Goal: Check status: Check status

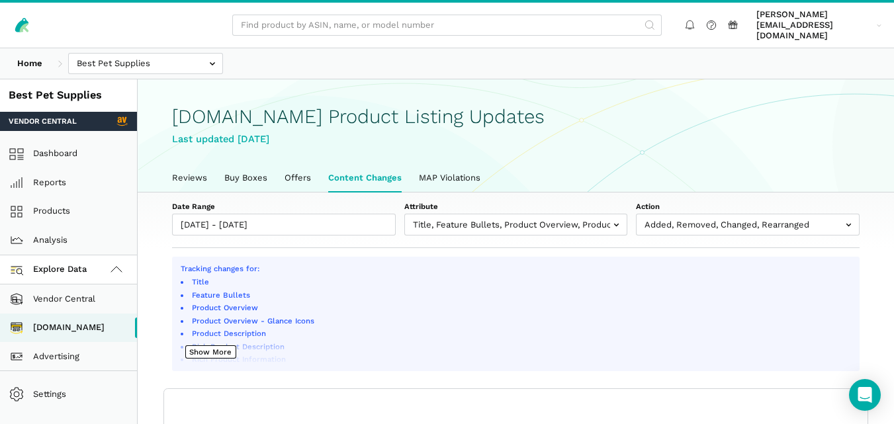
select select "100"
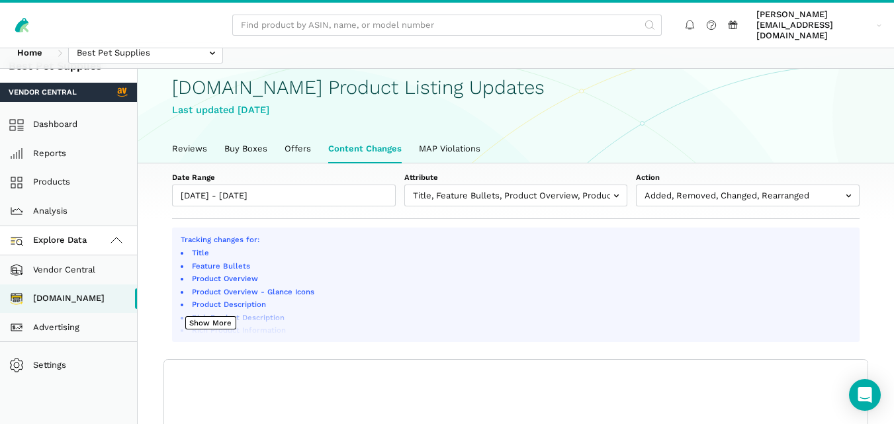
scroll to position [28, 0]
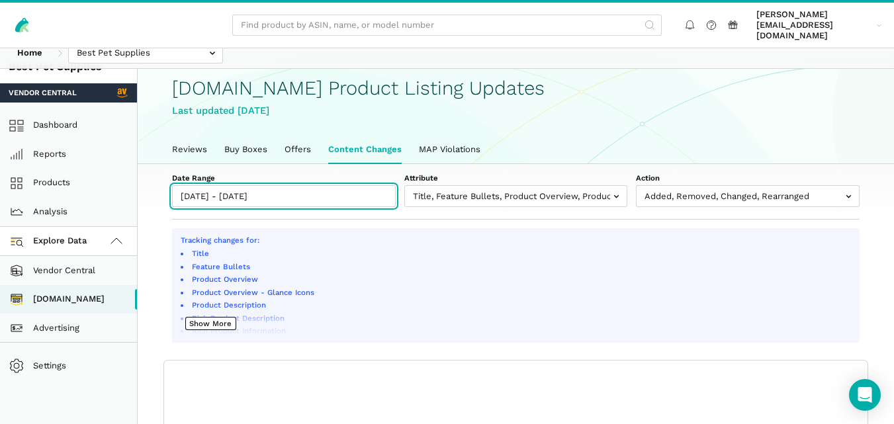
type input "[DATE]"
click at [335, 185] on input "09/05/2025 - 09/06/2025" at bounding box center [284, 196] width 224 height 22
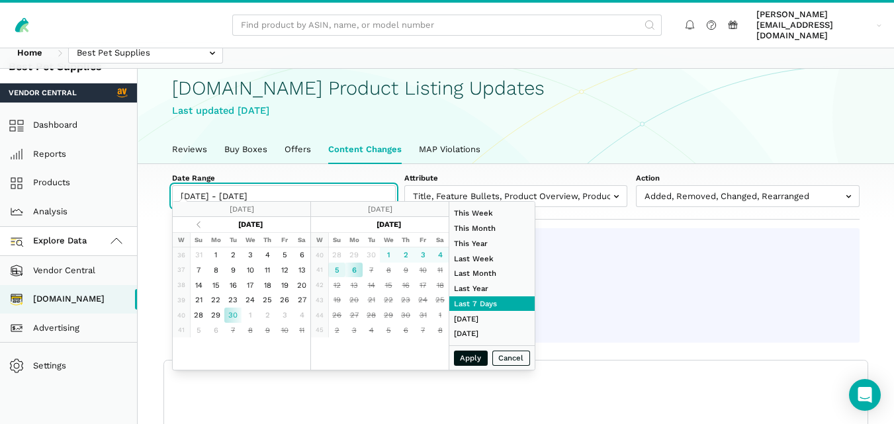
type input "[DATE]"
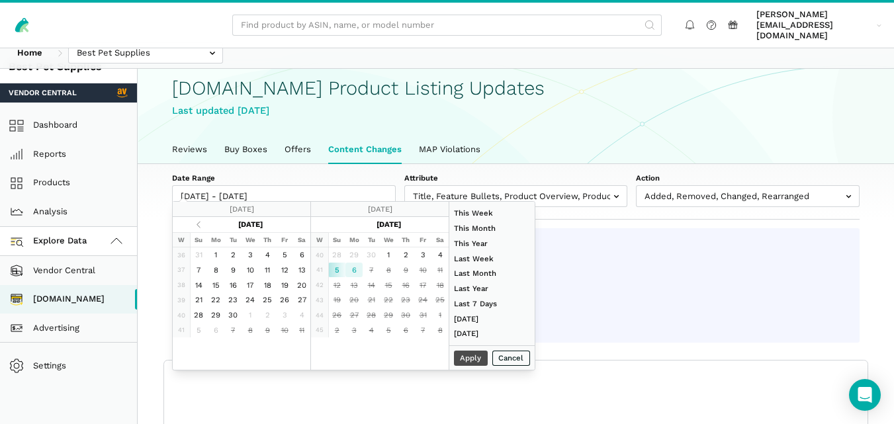
type input "[DATE]"
type input "08/01/2025"
type input "08/31/2025"
type input "[DATE]"
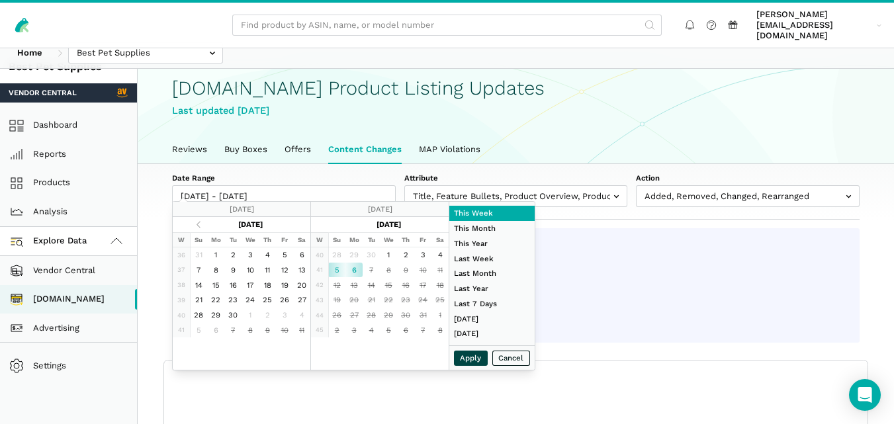
click at [473, 360] on button "Apply" at bounding box center [471, 358] width 34 height 15
type input "[DATE] - [DATE]"
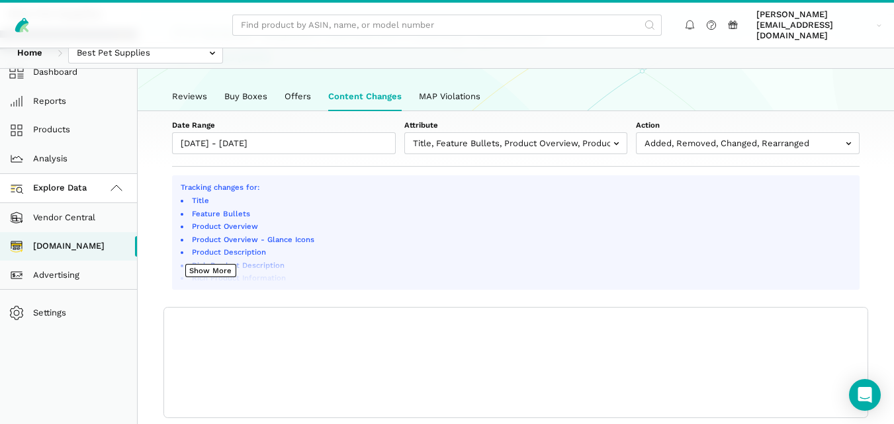
scroll to position [99, 0]
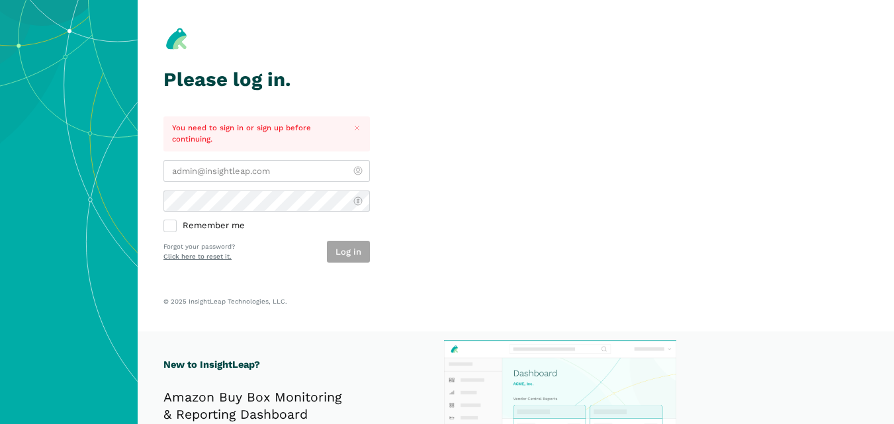
type input "[PERSON_NAME][EMAIL_ADDRESS][DOMAIN_NAME]"
click at [337, 252] on div "Log in" at bounding box center [348, 252] width 43 height 22
click at [350, 250] on button "Log in" at bounding box center [348, 252] width 43 height 22
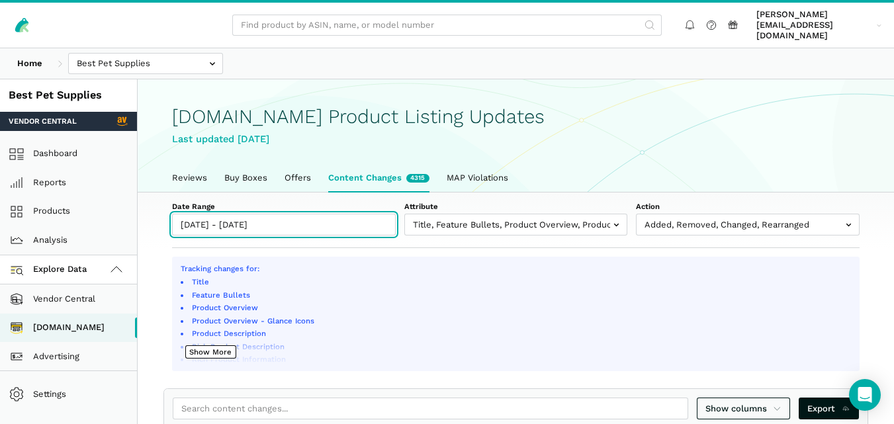
click at [336, 217] on input "[DATE] - [DATE]" at bounding box center [284, 225] width 224 height 22
type input "[DATE]"
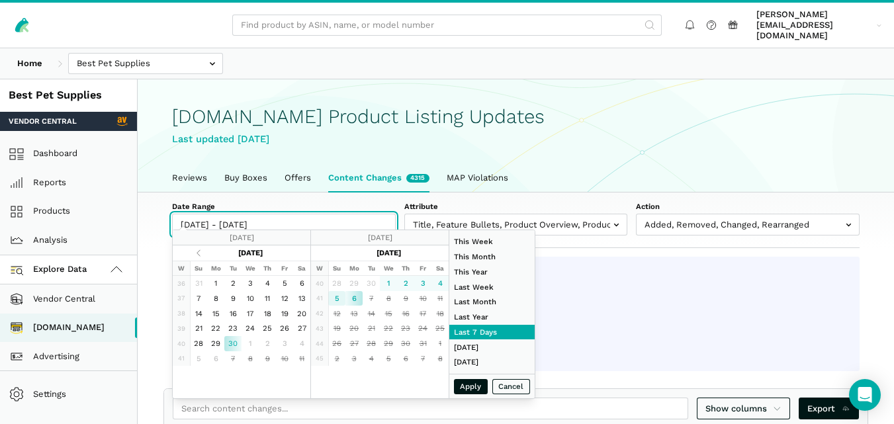
type input "[DATE]"
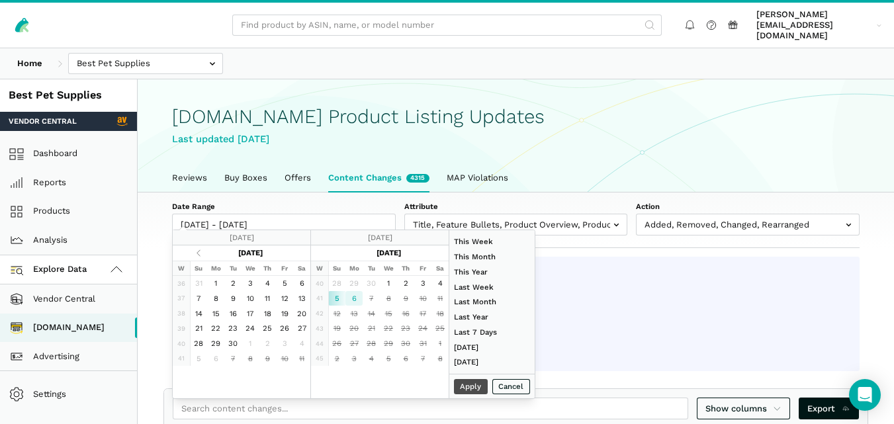
type input "[DATE]"
click at [475, 389] on button "Apply" at bounding box center [471, 386] width 34 height 15
type input "[DATE] - [DATE]"
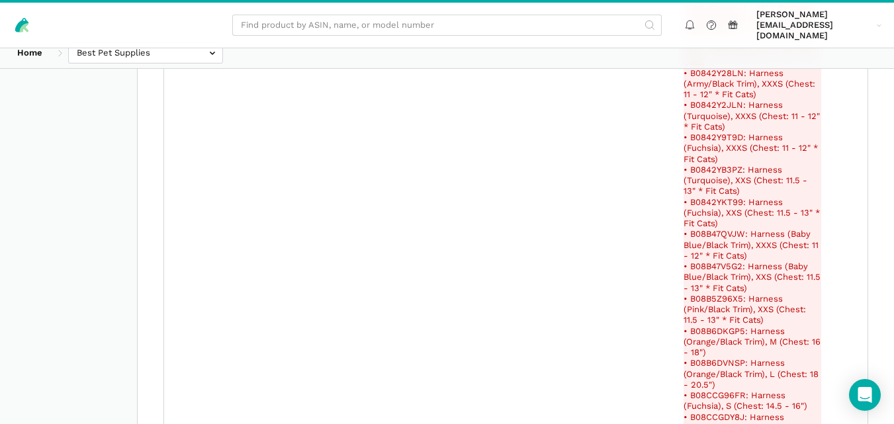
scroll to position [4221, 0]
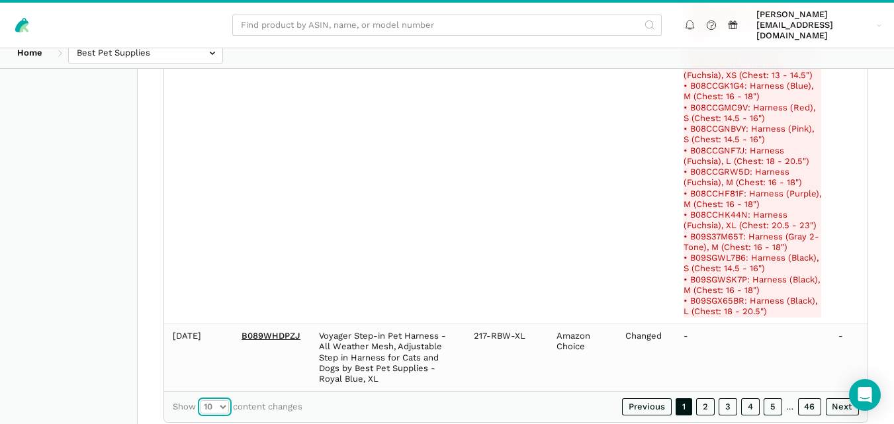
click at [220, 401] on select "10 25 50 100" at bounding box center [215, 407] width 28 height 13
select select "100"
click at [201, 401] on select "10 25 50 100" at bounding box center [215, 407] width 28 height 13
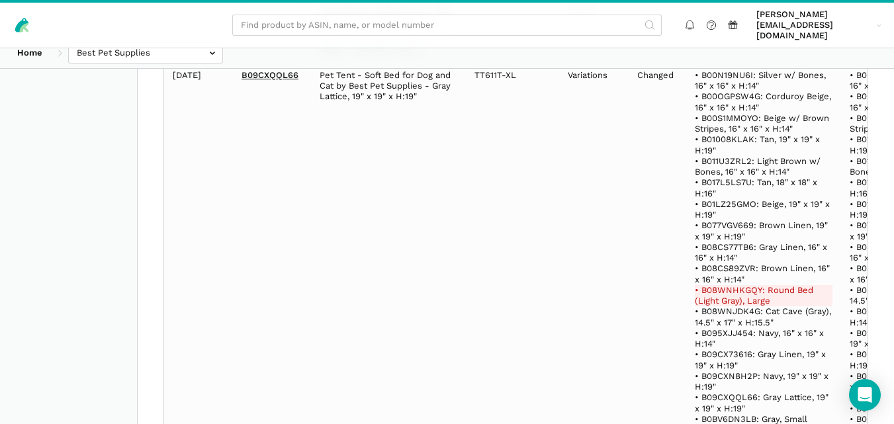
scroll to position [209, 0]
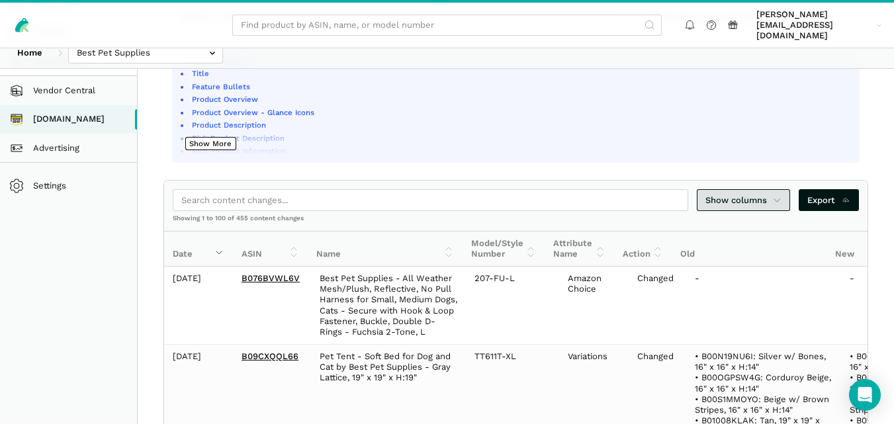
click at [768, 194] on span "Show columns" at bounding box center [744, 200] width 77 height 13
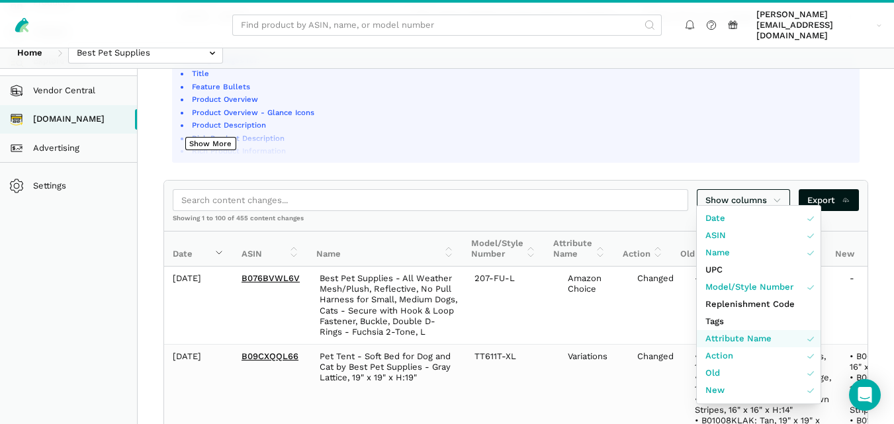
click at [750, 336] on span "Attribute Name" at bounding box center [739, 338] width 66 height 13
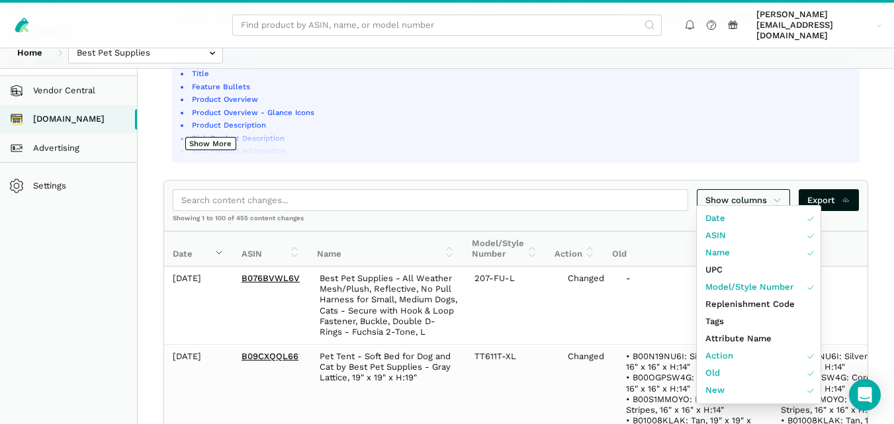
click at [888, 263] on div at bounding box center [447, 212] width 894 height 424
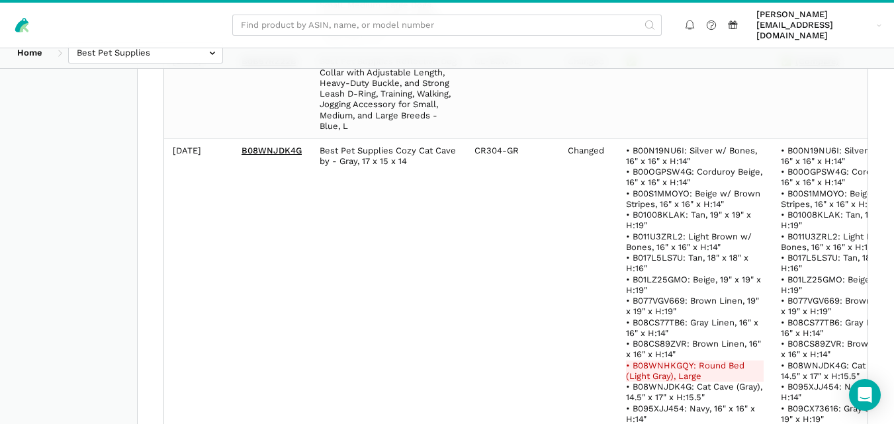
scroll to position [2743, 0]
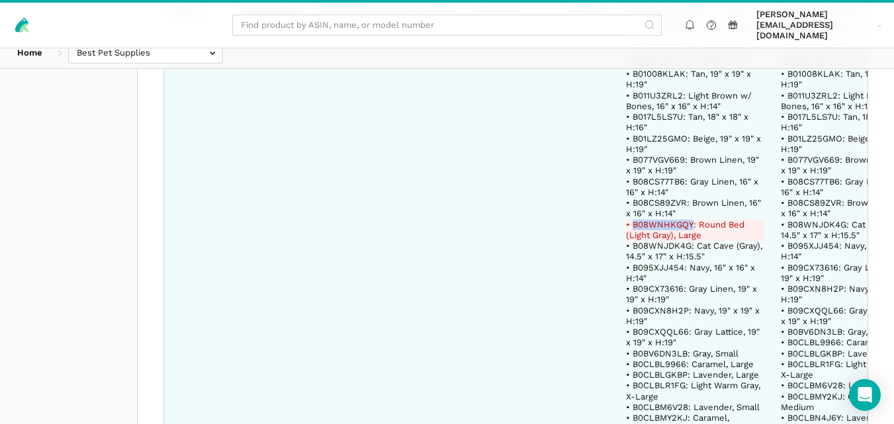
drag, startPoint x: 678, startPoint y: 194, endPoint x: 620, endPoint y: 188, distance: 57.9
click at [626, 220] on del "• B08WNHKGQY: Round Bed (Light Gray), Large" at bounding box center [695, 231] width 138 height 22
copy del "B08WNHKGQY"
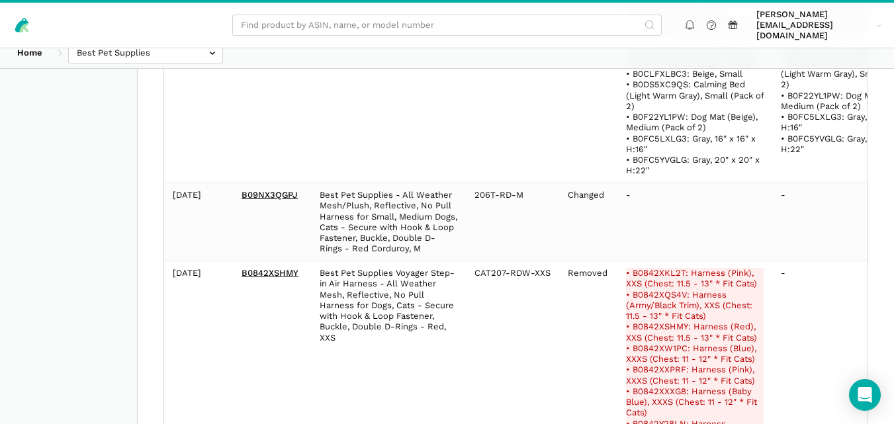
scroll to position [3587, 0]
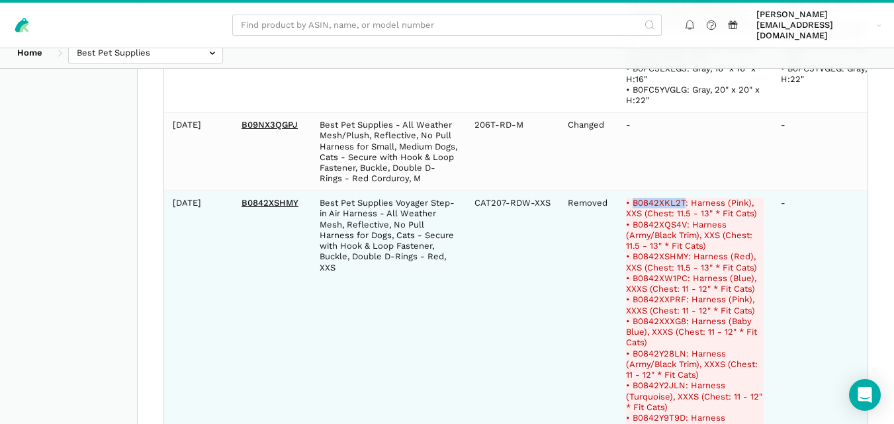
drag, startPoint x: 671, startPoint y: 156, endPoint x: 620, endPoint y: 159, distance: 50.4
click at [626, 198] on del "• B0842XKL2T: Harness (Pink), XXS (Chest: 11.5 - 13" * Fit Cats)" at bounding box center [695, 209] width 138 height 22
copy del "B0842XKL2T"
drag, startPoint x: 673, startPoint y: 238, endPoint x: 620, endPoint y: 233, distance: 53.8
click at [626, 273] on del "• B0842XW1PC: Harness (Blue), XXXS (Chest: 11 - 12" * Fit Cats)" at bounding box center [695, 284] width 138 height 22
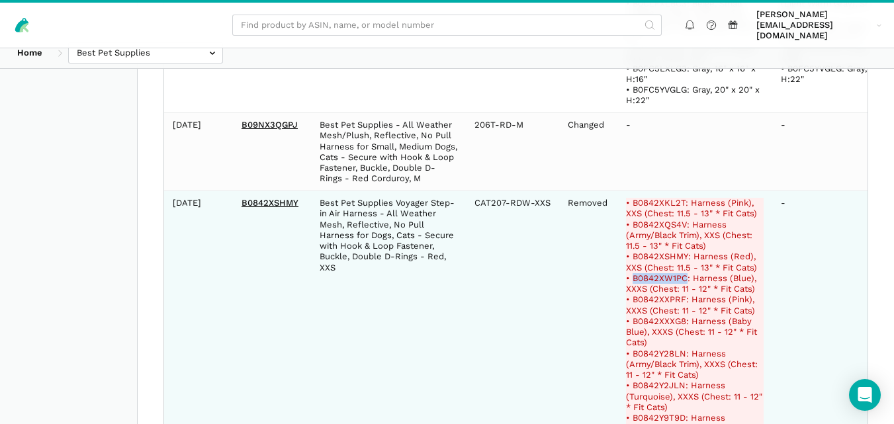
copy del "B0842XW1PC"
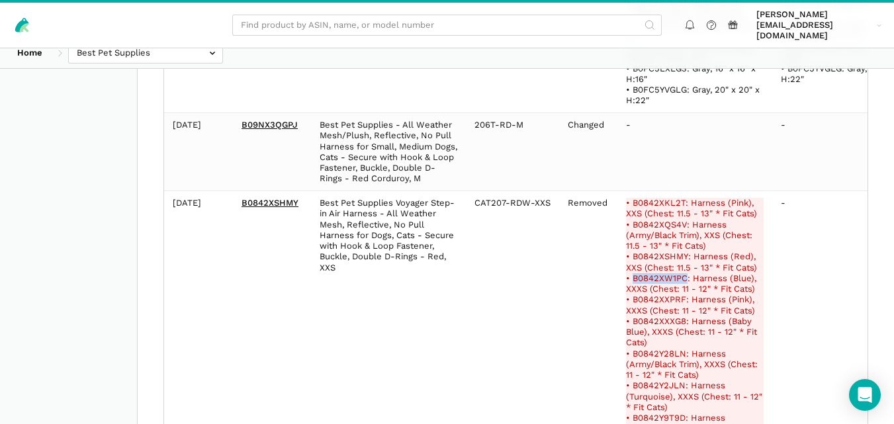
scroll to position [3658, 0]
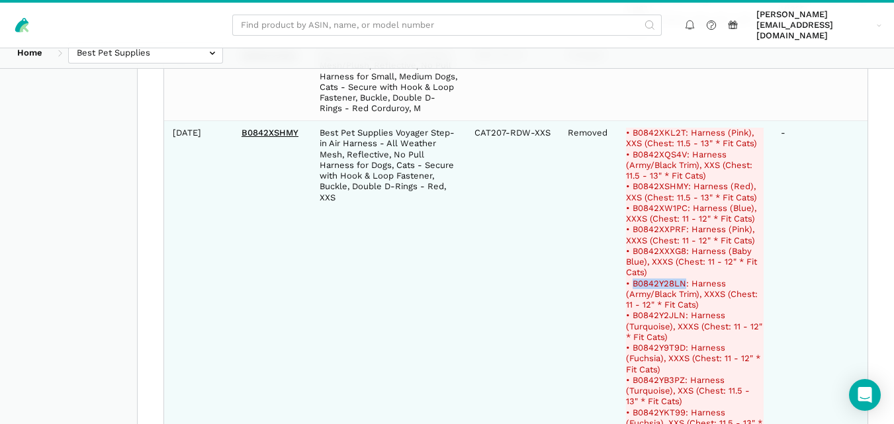
drag, startPoint x: 670, startPoint y: 243, endPoint x: 620, endPoint y: 240, distance: 49.7
click at [626, 279] on del "• B0842Y28LN: Harness (Army/Black Trim), XXXS (Chest: 11 - 12" * Fit Cats)" at bounding box center [695, 295] width 138 height 32
copy del "B0842Y28LN"
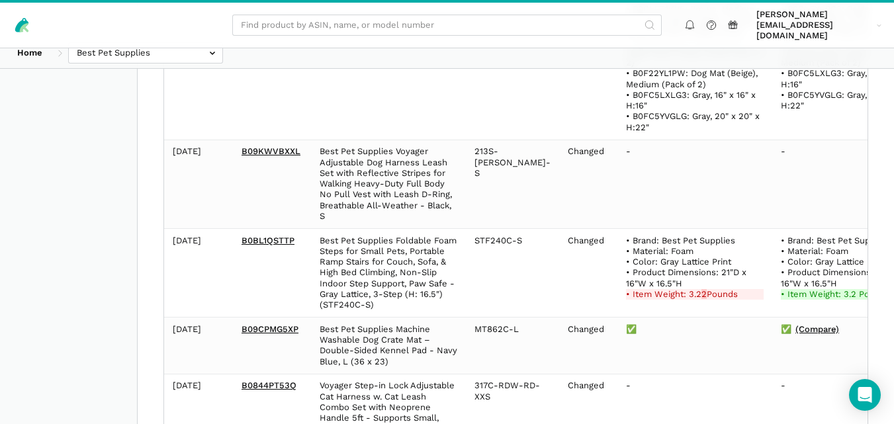
scroll to position [9096, 0]
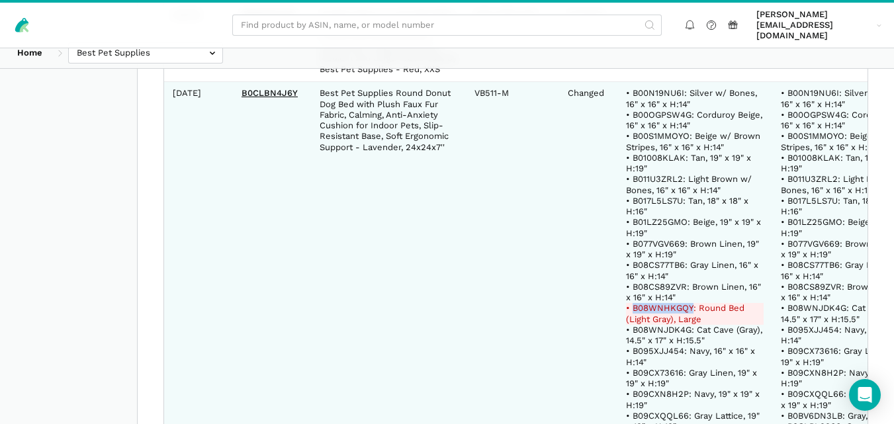
drag, startPoint x: 679, startPoint y: 232, endPoint x: 618, endPoint y: 233, distance: 60.3
click at [626, 303] on del "• B08WNHKGQY: Round Bed (Light Gray), Large" at bounding box center [695, 314] width 138 height 22
copy del "B08WNHKGQY"
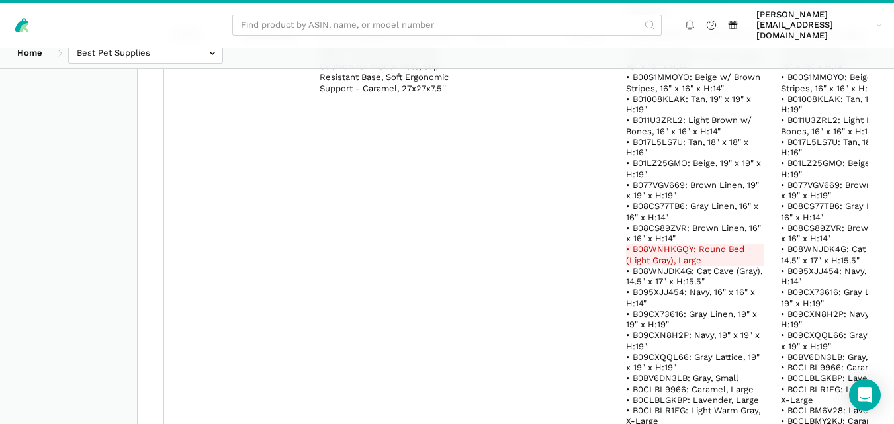
scroll to position [10363, 0]
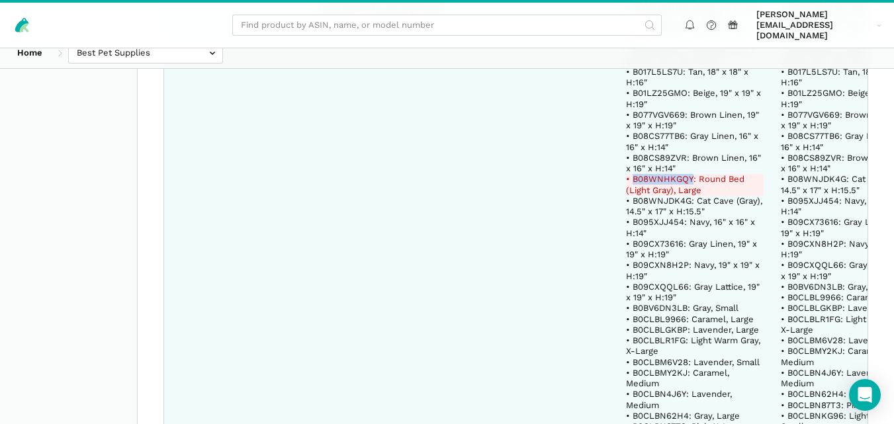
drag, startPoint x: 677, startPoint y: 93, endPoint x: 619, endPoint y: 94, distance: 58.3
click at [626, 174] on del "• B08WNHKGQY: Round Bed (Light Gray), Large" at bounding box center [695, 185] width 138 height 22
copy del "B08WNHKGQY"
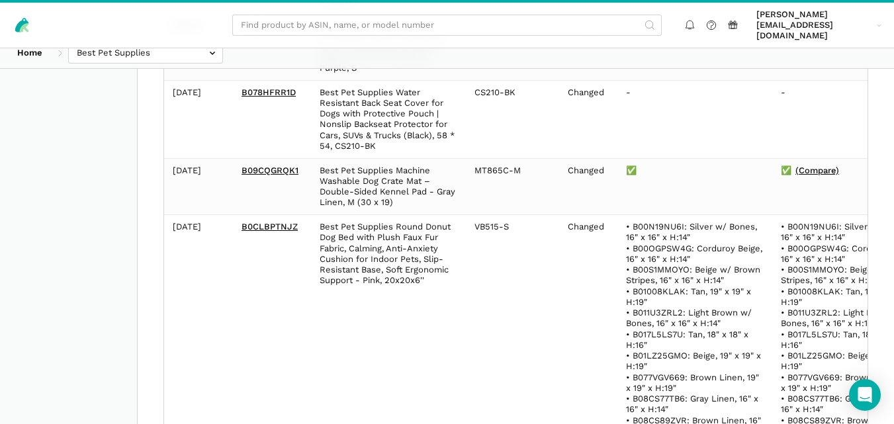
scroll to position [11490, 0]
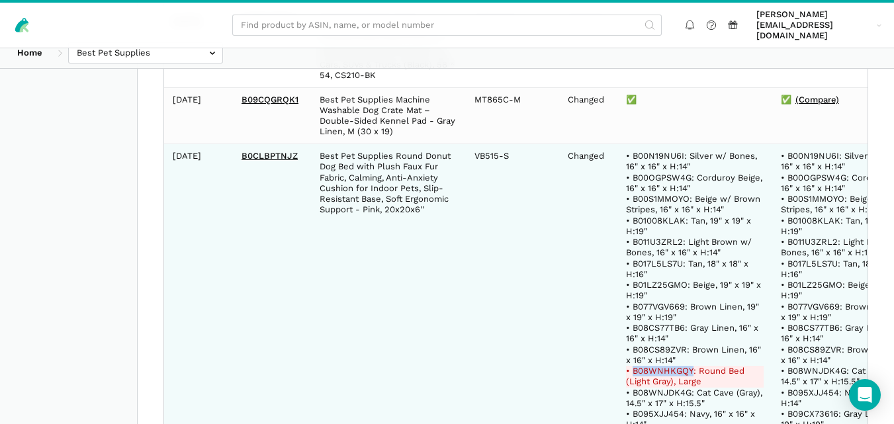
drag, startPoint x: 677, startPoint y: 270, endPoint x: 620, endPoint y: 272, distance: 57.0
click at [626, 366] on del "• B08WNHKGQY: Round Bed (Light Gray), Large" at bounding box center [695, 377] width 138 height 22
copy del "B08WNHKGQY"
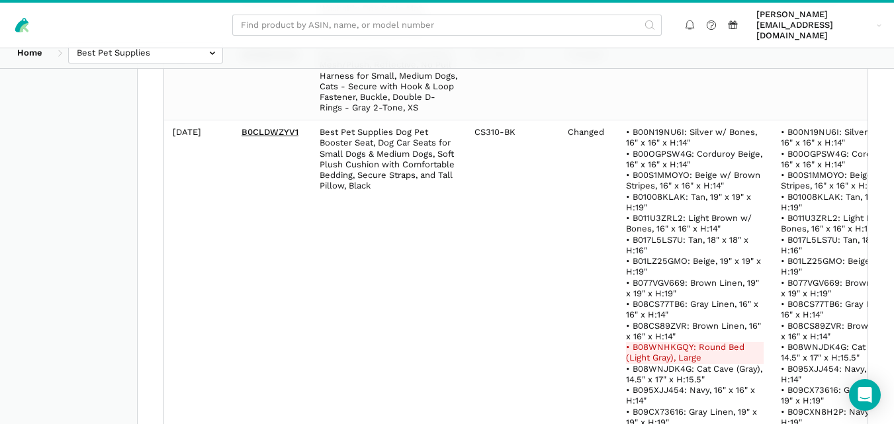
scroll to position [12757, 0]
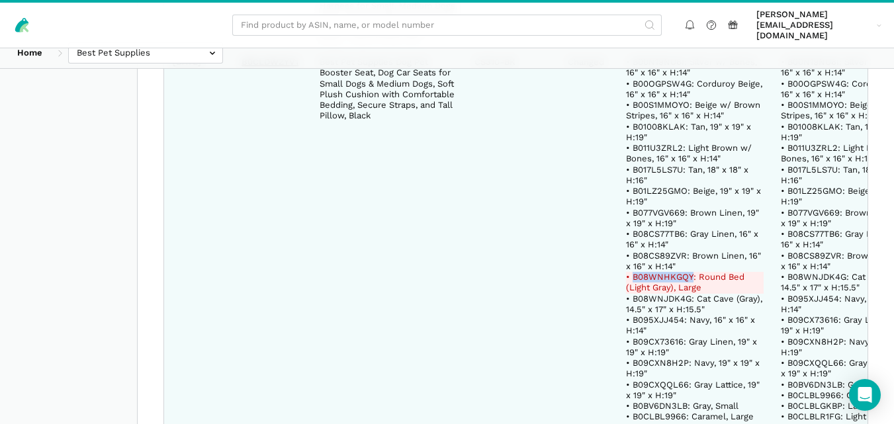
drag, startPoint x: 677, startPoint y: 171, endPoint x: 620, endPoint y: 170, distance: 57.6
click at [626, 272] on del "• B08WNHKGQY: Round Bed (Light Gray), Large" at bounding box center [695, 283] width 138 height 22
copy del "B08WNHKGQY"
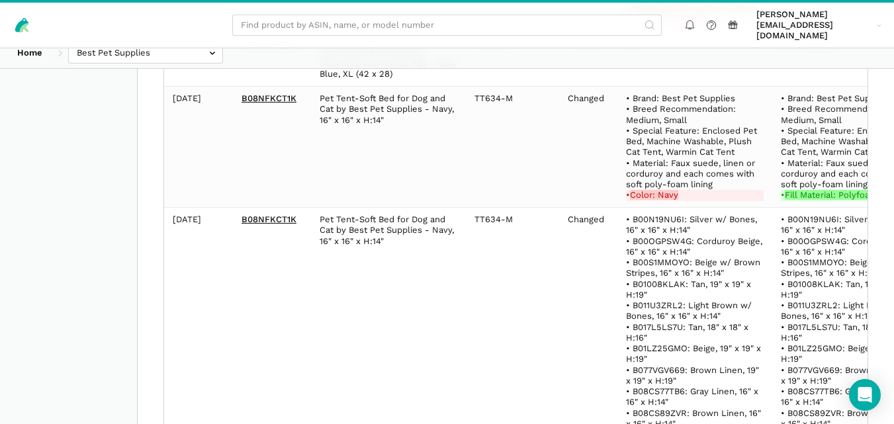
scroll to position [40844, 0]
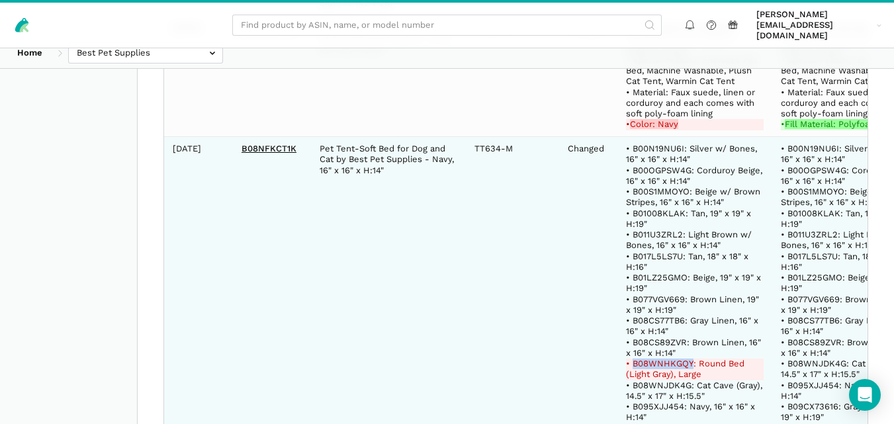
drag, startPoint x: 679, startPoint y: 85, endPoint x: 620, endPoint y: 83, distance: 58.3
click at [626, 359] on del "• B08WNHKGQY: Round Bed (Light Gray), Large" at bounding box center [695, 370] width 138 height 22
copy del "B08WNHKGQY"
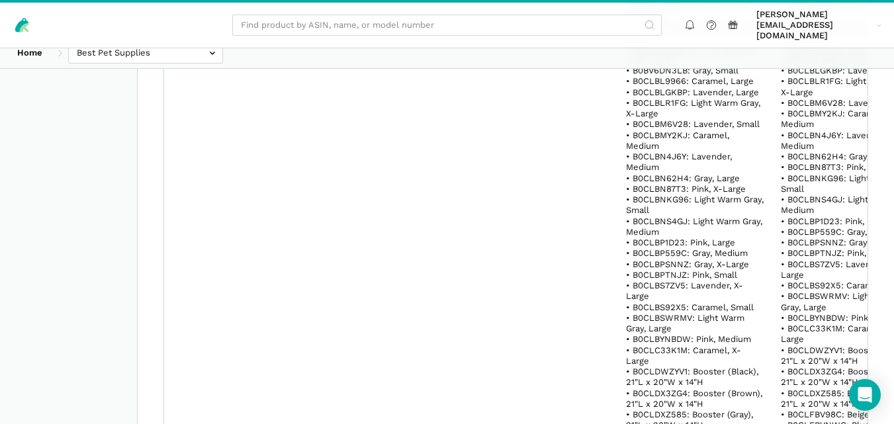
scroll to position [41391, 0]
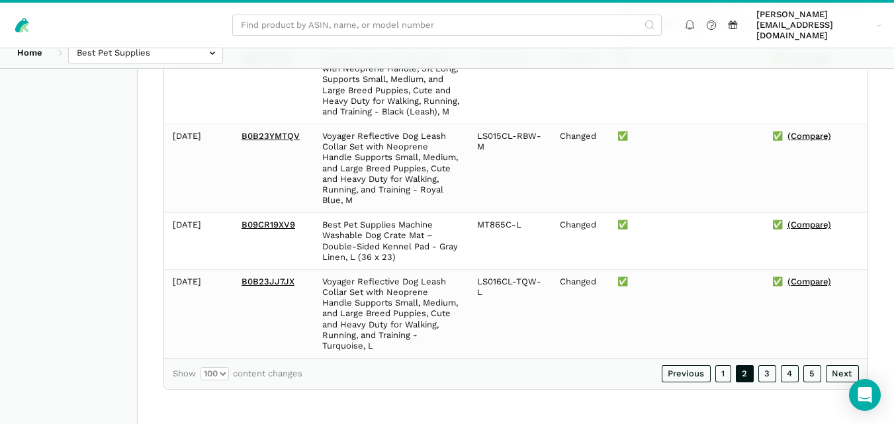
scroll to position [38080, 0]
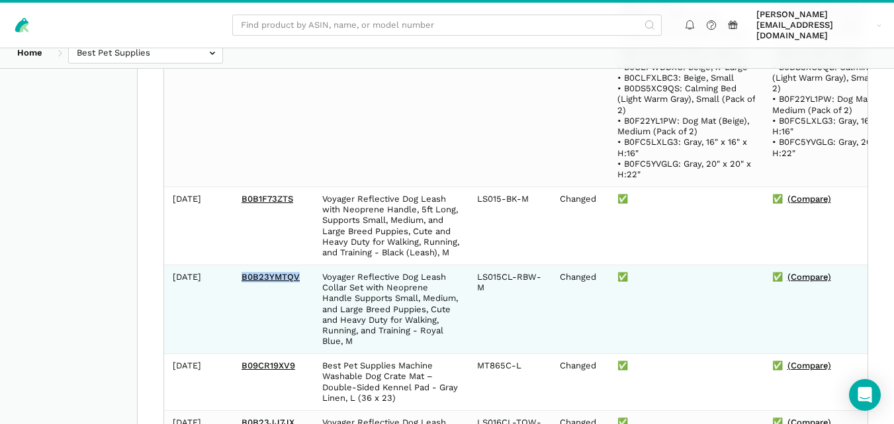
drag, startPoint x: 299, startPoint y: 121, endPoint x: 238, endPoint y: 122, distance: 61.6
click at [238, 265] on td "B0B23YMTQV" at bounding box center [273, 309] width 81 height 89
copy link "B0B23YMTQV"
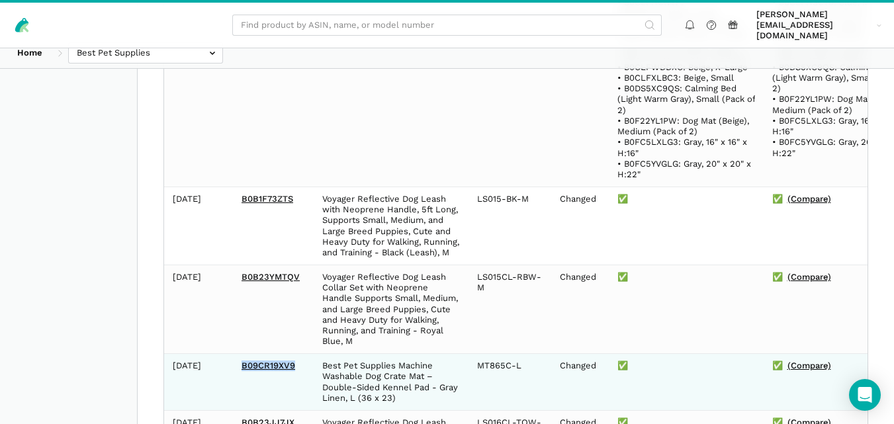
drag, startPoint x: 295, startPoint y: 213, endPoint x: 238, endPoint y: 214, distance: 57.6
click at [238, 354] on td "B09CR19XV9" at bounding box center [273, 382] width 81 height 57
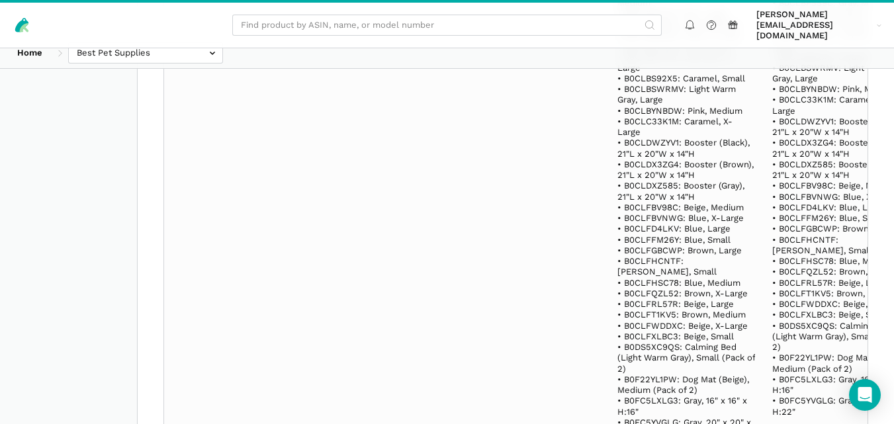
scroll to position [37756, 0]
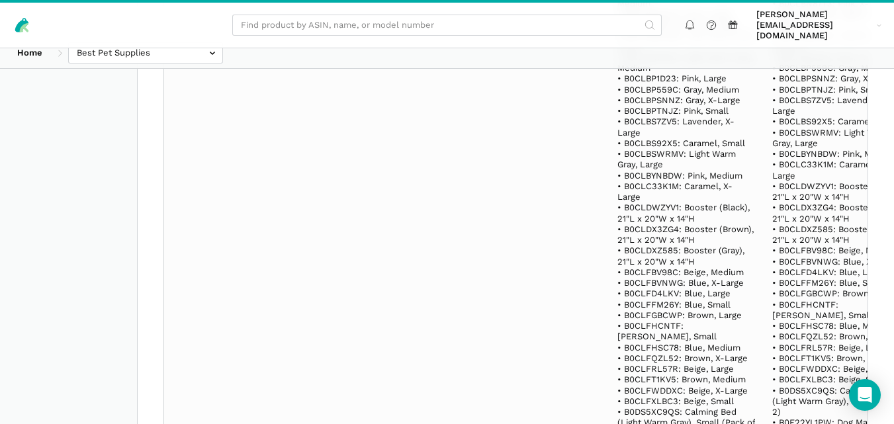
drag, startPoint x: 291, startPoint y: 359, endPoint x: 244, endPoint y: 359, distance: 47.0
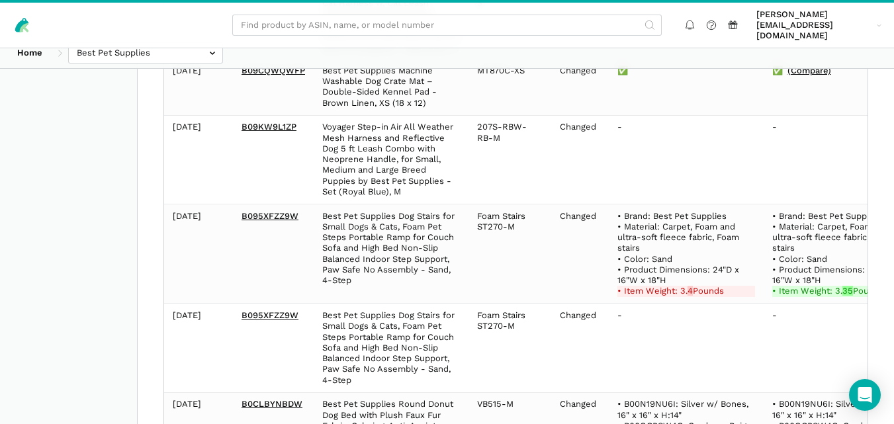
scroll to position [37173, 0]
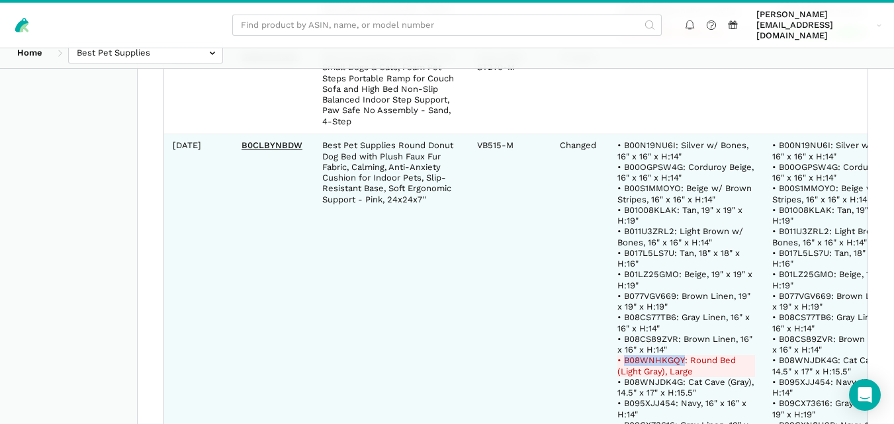
drag, startPoint x: 679, startPoint y: 211, endPoint x: 622, endPoint y: 211, distance: 56.9
click at [622, 355] on del "• B08WNHKGQY: Round Bed (Light Gray), Large" at bounding box center [687, 366] width 138 height 22
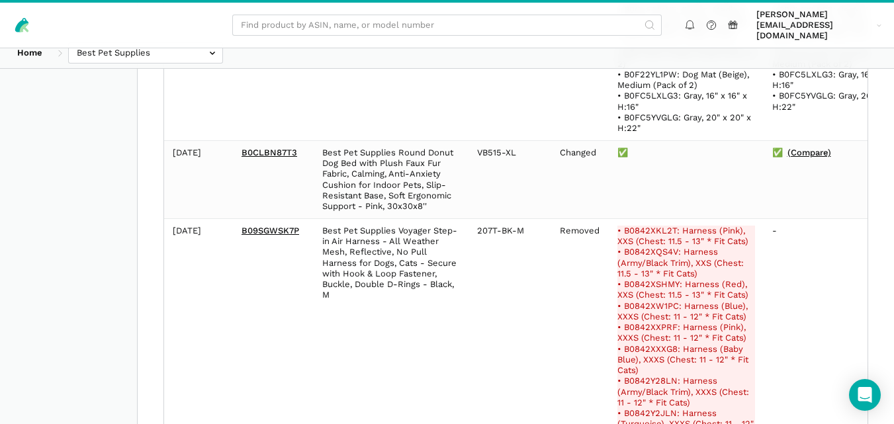
scroll to position [30826, 0]
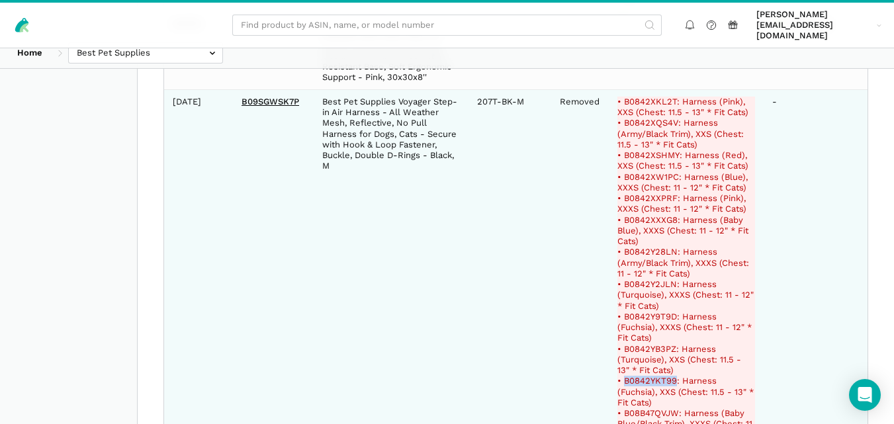
drag, startPoint x: 673, startPoint y: 212, endPoint x: 623, endPoint y: 209, distance: 50.5
click at [623, 376] on del "• B0842YKT99: Harness (Fuchsia), XXS (Chest: 11.5 - 13" * Fit Cats)" at bounding box center [687, 392] width 138 height 32
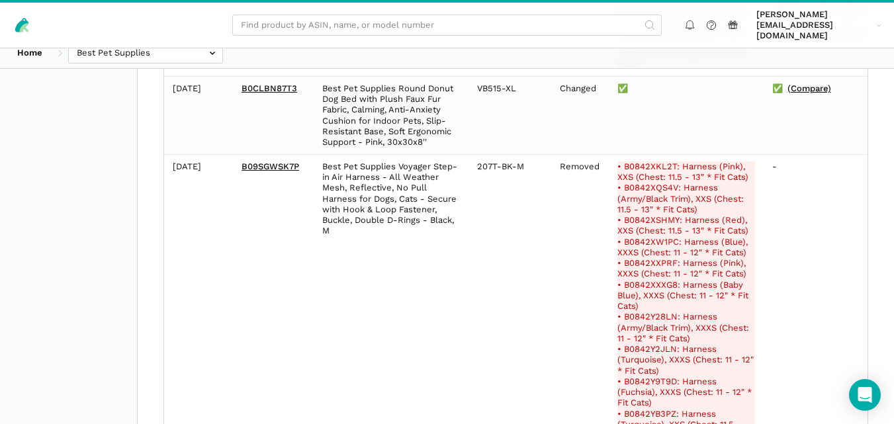
scroll to position [30697, 0]
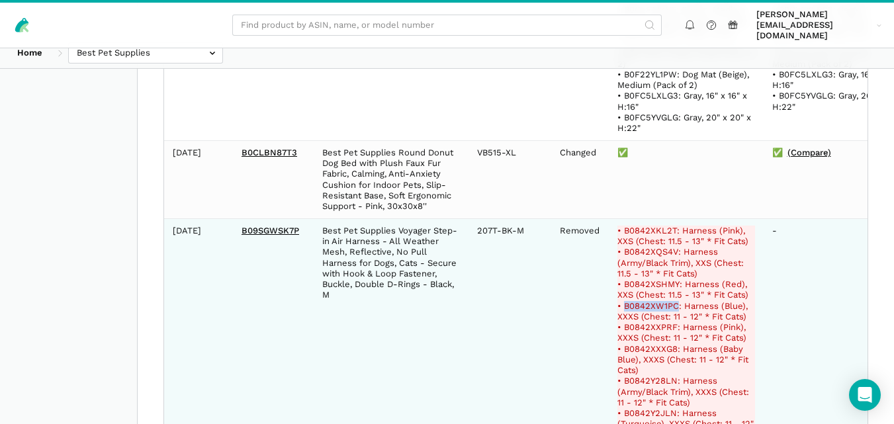
drag, startPoint x: 673, startPoint y: 135, endPoint x: 622, endPoint y: 132, distance: 51.0
click at [622, 301] on del "• B0842XW1PC: Harness (Blue), XXXS (Chest: 11 - 12" * Fit Cats)" at bounding box center [687, 312] width 138 height 22
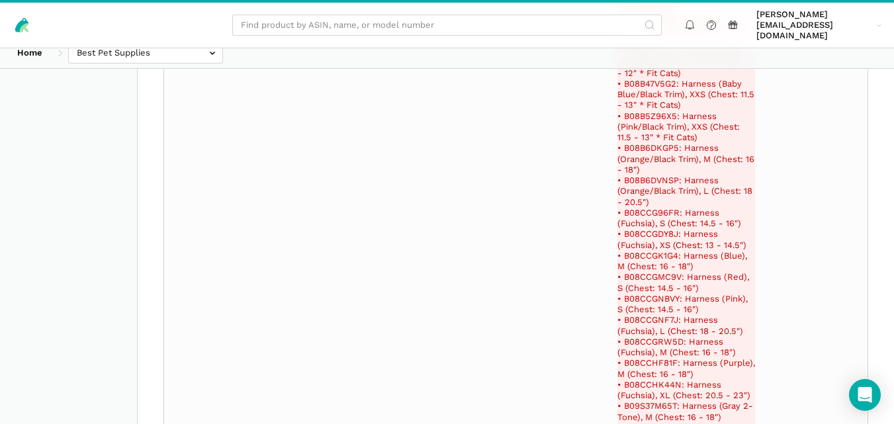
scroll to position [21177, 0]
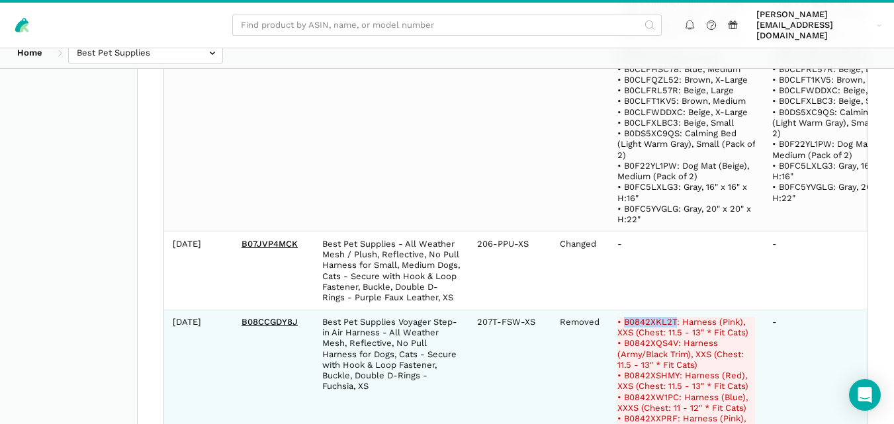
drag, startPoint x: 672, startPoint y: 234, endPoint x: 622, endPoint y: 234, distance: 50.3
click at [622, 317] on del "• B0842XKL2T: Harness (Pink), XXS (Chest: 11.5 - 13" * Fit Cats)" at bounding box center [687, 328] width 138 height 22
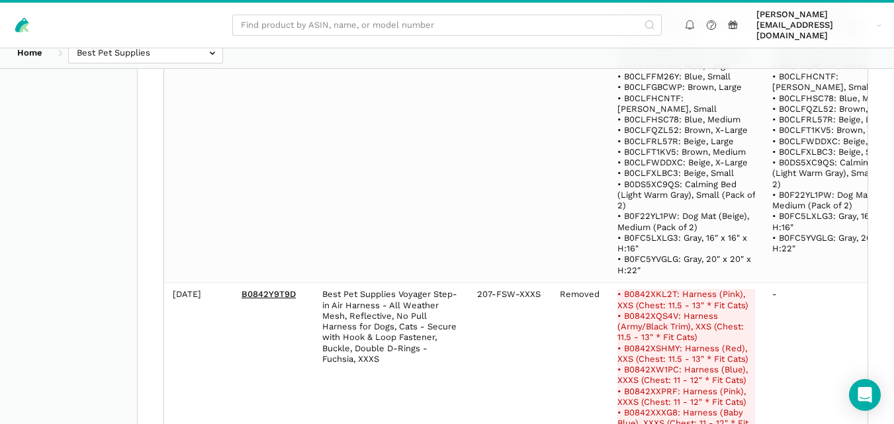
scroll to position [1296, 0]
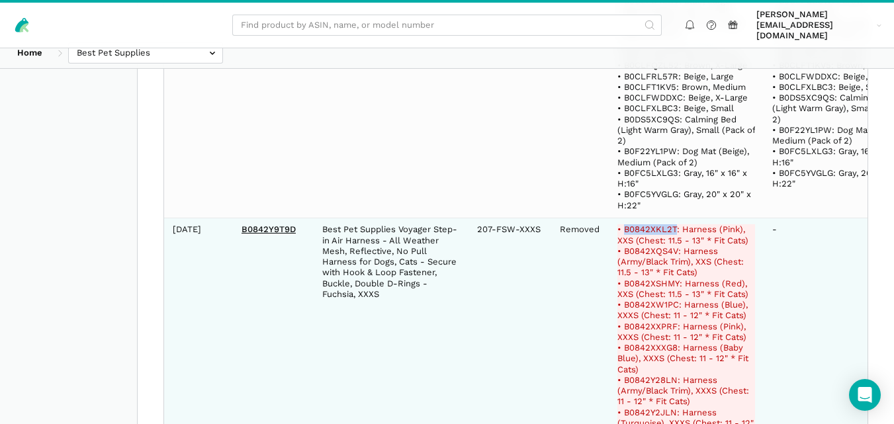
drag, startPoint x: 673, startPoint y: 207, endPoint x: 622, endPoint y: 206, distance: 50.3
click at [622, 224] on del "• B0842XKL2T: Harness (Pink), XXS (Chest: 11.5 - 13" * Fit Cats)" at bounding box center [687, 235] width 138 height 22
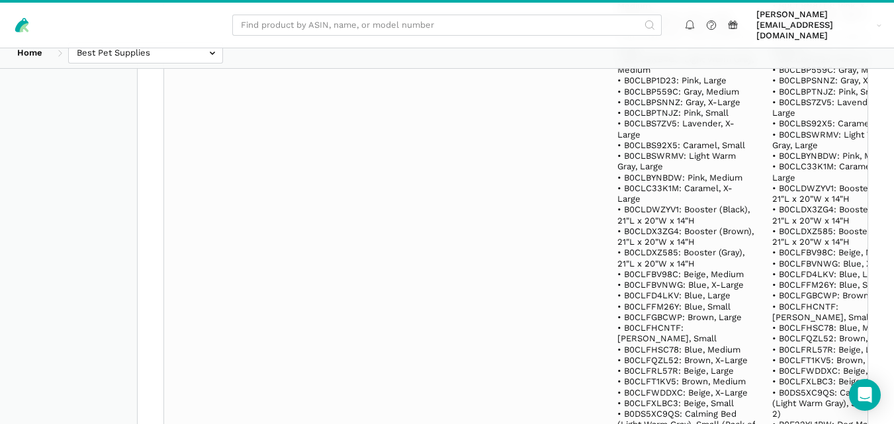
scroll to position [38080, 0]
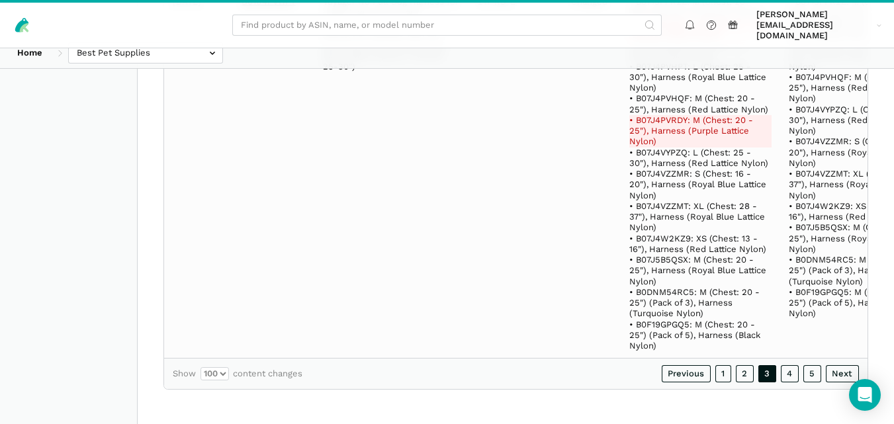
scroll to position [31520, 0]
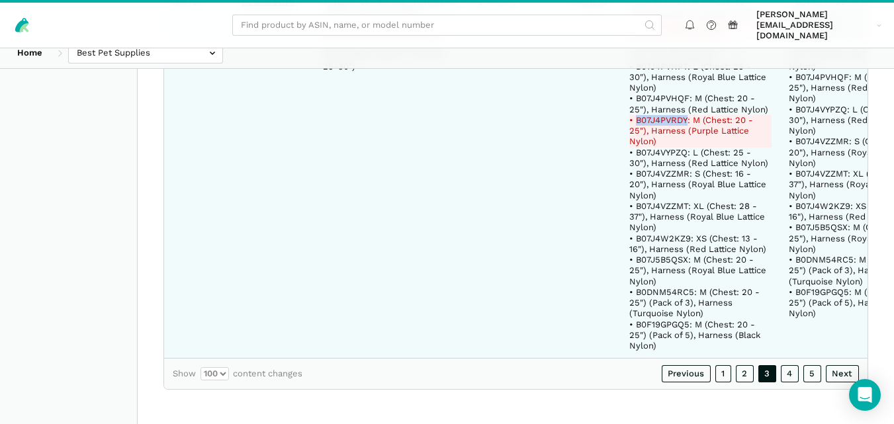
drag, startPoint x: 675, startPoint y: 98, endPoint x: 622, endPoint y: 96, distance: 53.0
click at [630, 115] on del "• B07J4PVRDY: M (Chest: 20 - 25"), Harness (Purple Lattice Nylon)" at bounding box center [701, 131] width 142 height 32
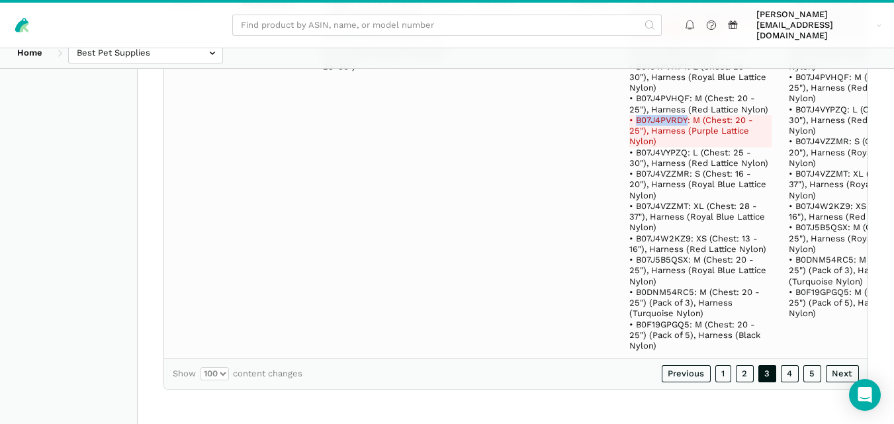
scroll to position [31198, 0]
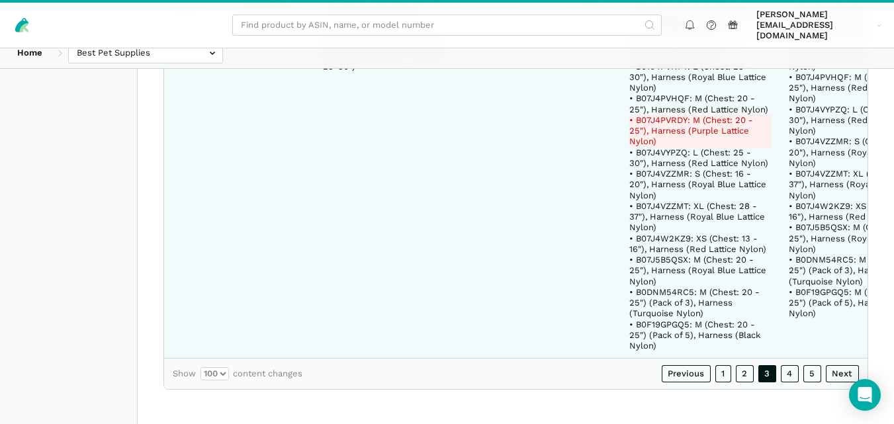
drag, startPoint x: 671, startPoint y: 314, endPoint x: 622, endPoint y: 312, distance: 48.4
click at [630, 40] on del "• B071RKC513: L (Chest: 25 - 30"), Harness (Black Nylon)" at bounding box center [701, 30] width 142 height 22
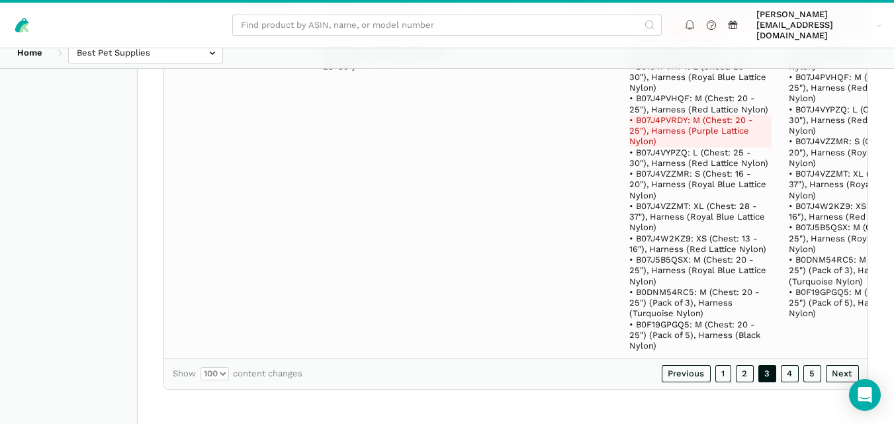
drag, startPoint x: 674, startPoint y: 213, endPoint x: 624, endPoint y: 215, distance: 49.7
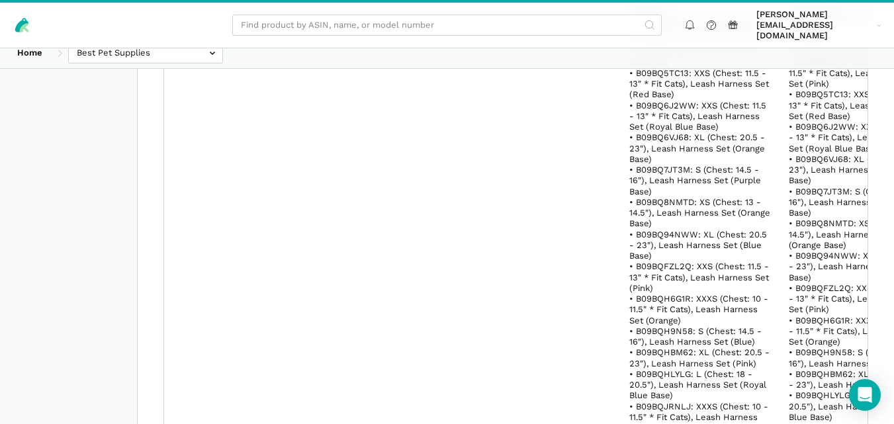
scroll to position [31520, 0]
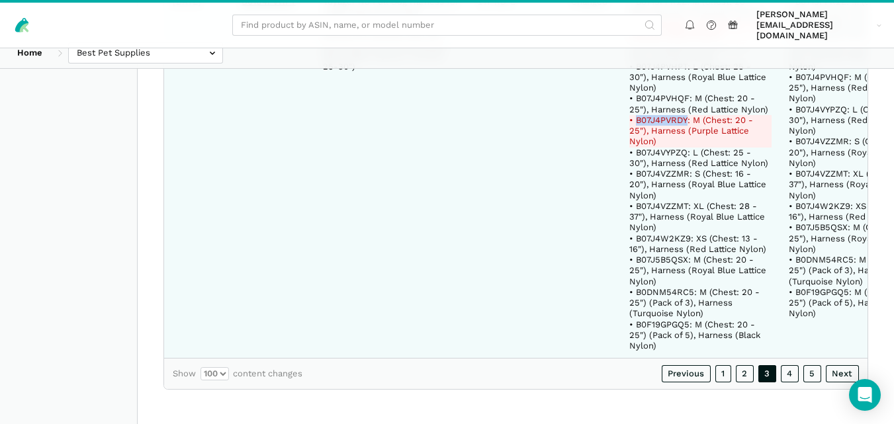
drag, startPoint x: 674, startPoint y: 97, endPoint x: 624, endPoint y: 97, distance: 50.3
click at [630, 115] on del "• B07J4PVRDY: M (Chest: 20 - 25"), Harness (Purple Lattice Nylon)" at bounding box center [701, 131] width 142 height 32
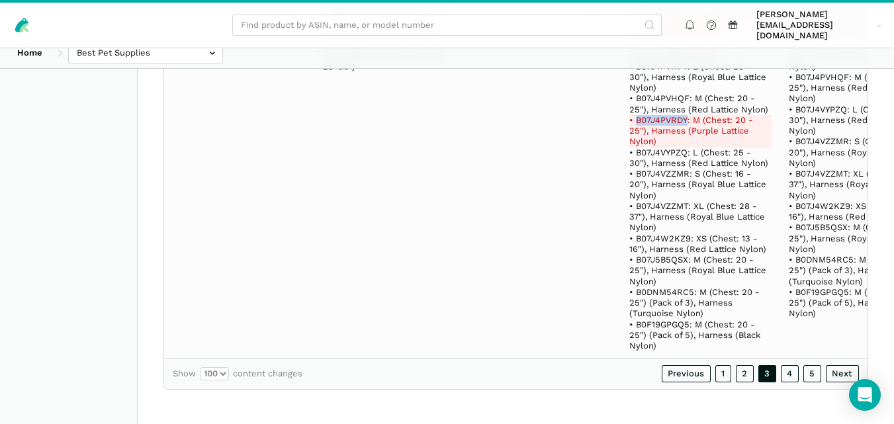
scroll to position [31198, 0]
drag, startPoint x: 675, startPoint y: 211, endPoint x: 623, endPoint y: 213, distance: 52.4
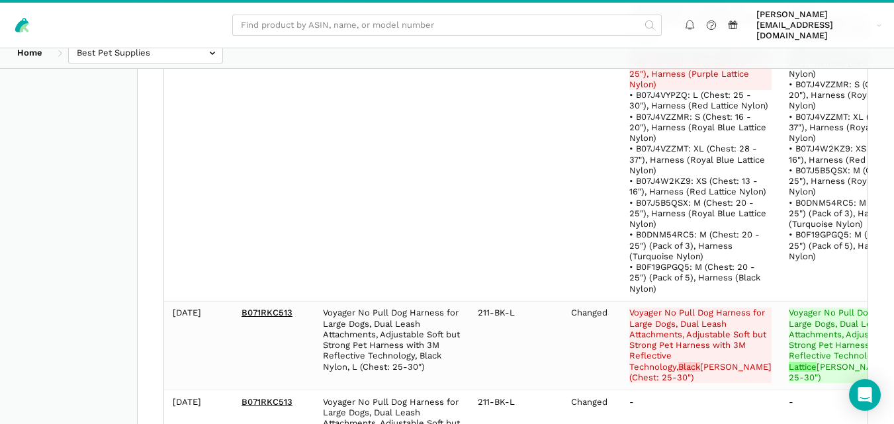
scroll to position [24712, 0]
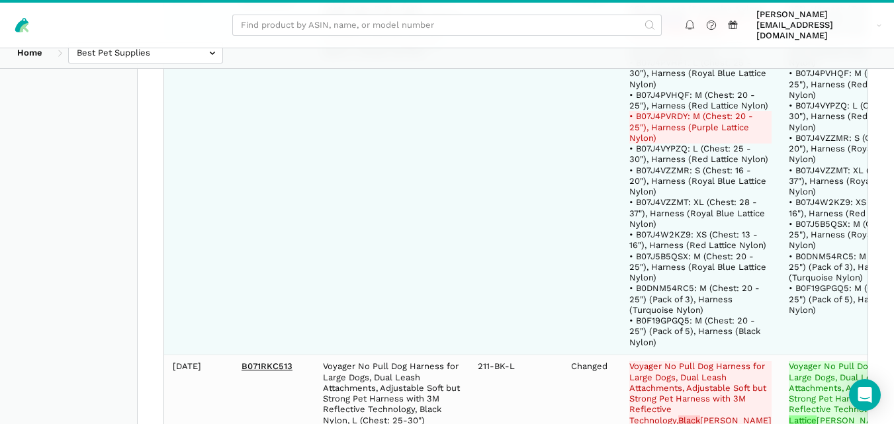
drag, startPoint x: 669, startPoint y: 277, endPoint x: 624, endPoint y: 277, distance: 45.7
click at [630, 36] on del "• B071RKC513: L (Chest: 25 - 30"), Harness (Black Nylon)" at bounding box center [701, 26] width 142 height 22
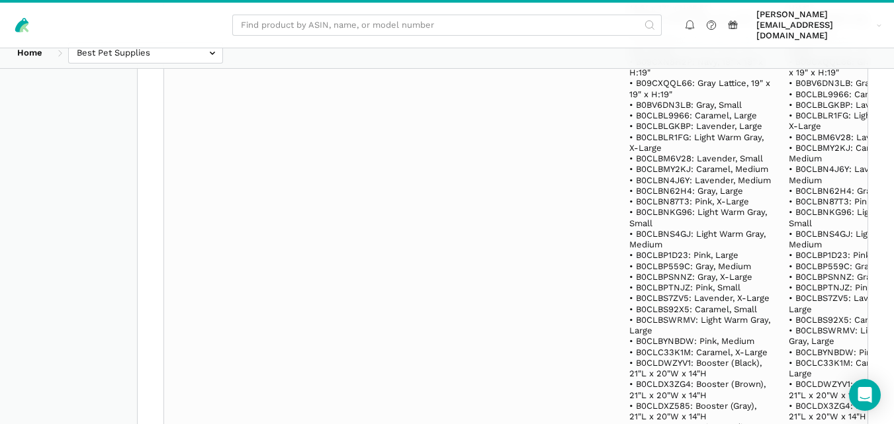
scroll to position [429, 0]
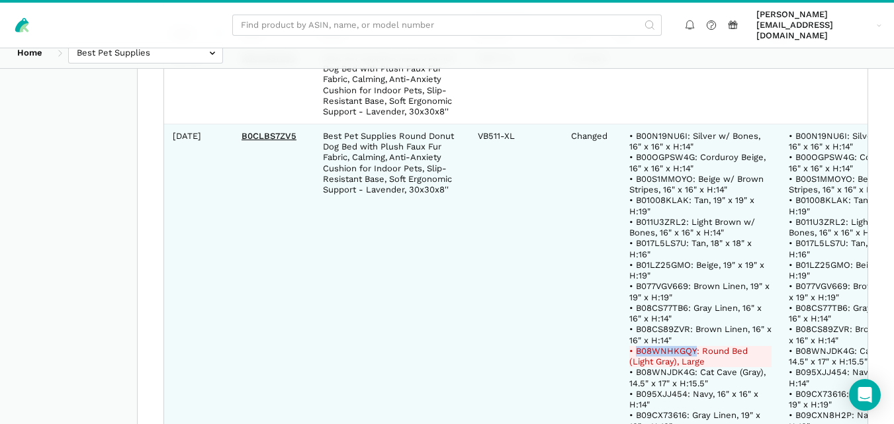
drag, startPoint x: 682, startPoint y: 340, endPoint x: 622, endPoint y: 340, distance: 59.6
click at [630, 346] on del "• B08WNHKGQY: Round Bed (Light Gray), Large" at bounding box center [701, 357] width 142 height 22
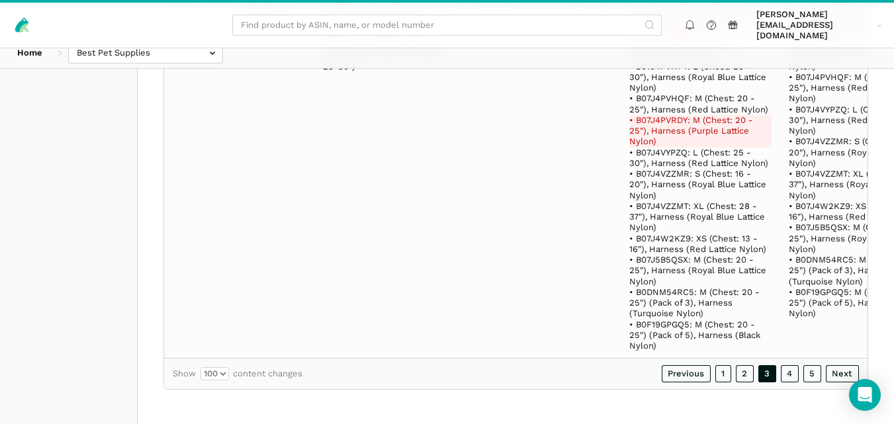
scroll to position [31520, 0]
click at [793, 375] on link "4" at bounding box center [790, 373] width 19 height 17
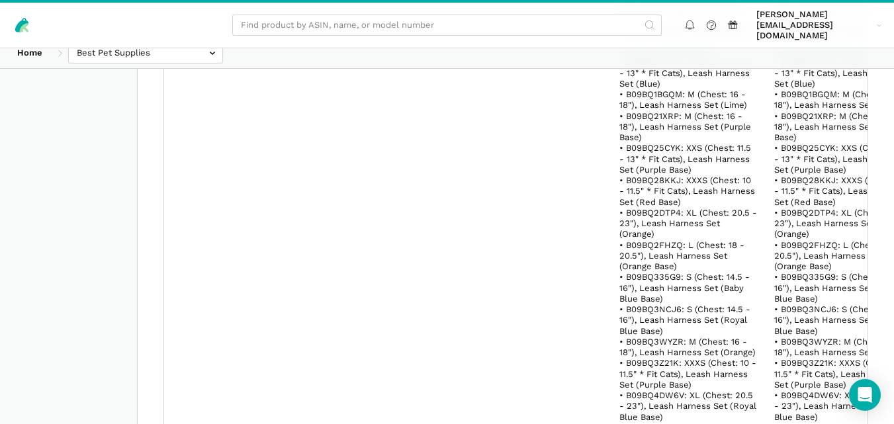
scroll to position [60584, 0]
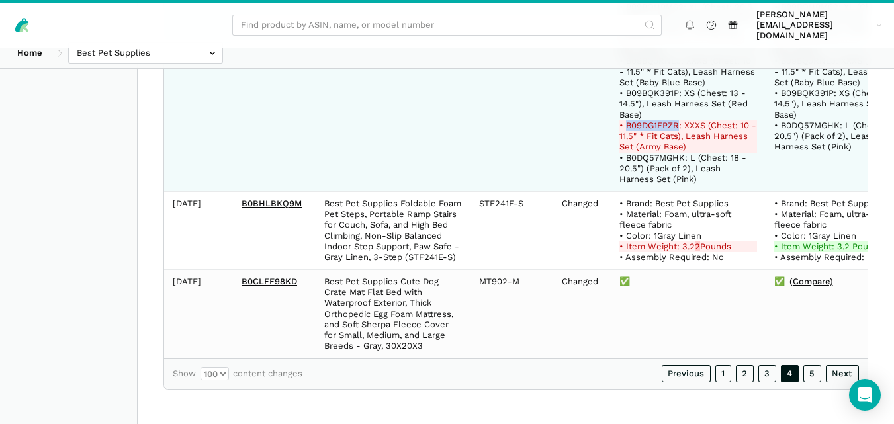
drag, startPoint x: 676, startPoint y: 106, endPoint x: 624, endPoint y: 103, distance: 52.4
click at [624, 120] on del "• B09DG1FPZR: XXXS (Chest: 10 - 11.5" * Fit Cats), Leash Harness Set (Army Base)" at bounding box center [689, 136] width 138 height 32
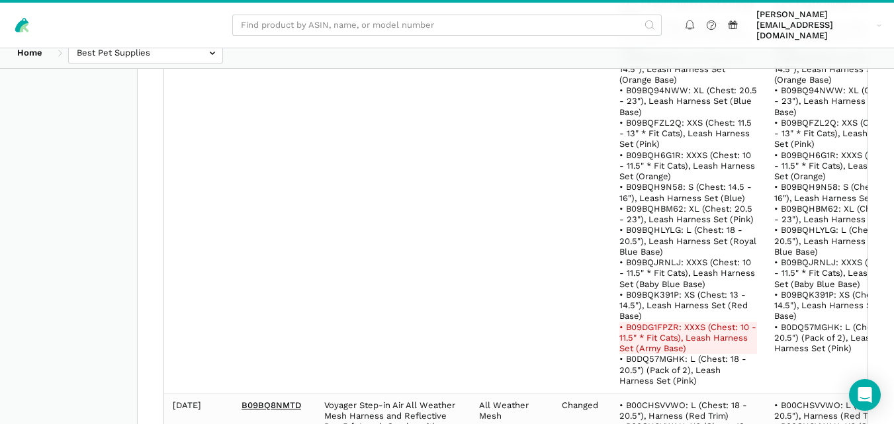
scroll to position [43171, 0]
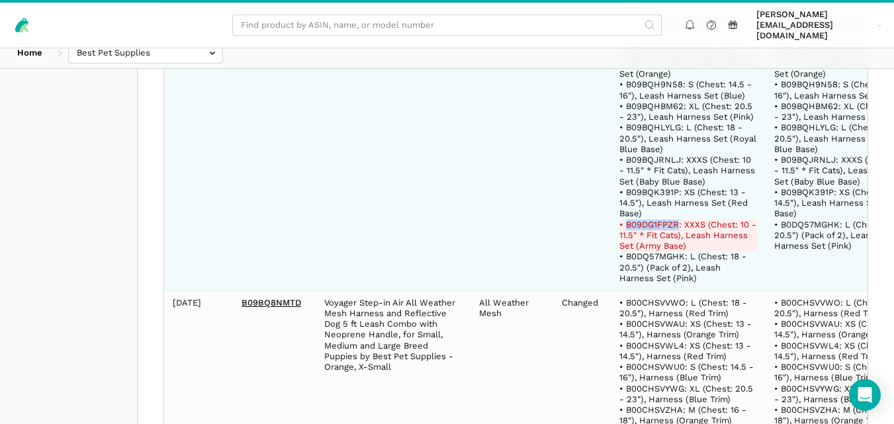
drag, startPoint x: 675, startPoint y: 256, endPoint x: 624, endPoint y: 256, distance: 51.6
click at [624, 252] on del "• B09DG1FPZR: XXXS (Chest: 10 - 11.5" * Fit Cats), Leash Harness Set (Army Base)" at bounding box center [689, 236] width 138 height 32
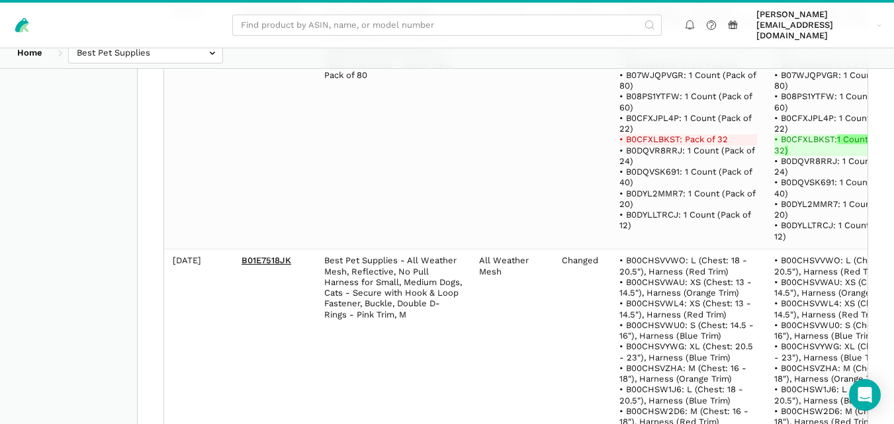
scroll to position [41214, 0]
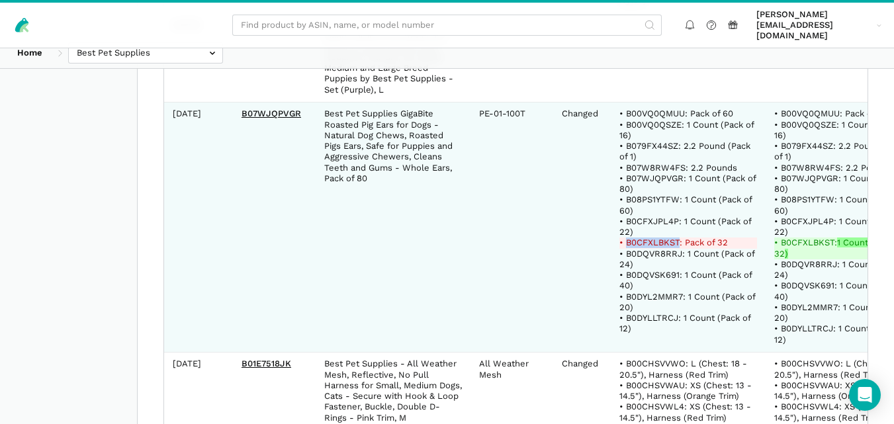
drag, startPoint x: 676, startPoint y: 275, endPoint x: 624, endPoint y: 274, distance: 51.7
click at [624, 248] on del "• B0CFXLBKST: Pack of 32" at bounding box center [689, 243] width 138 height 11
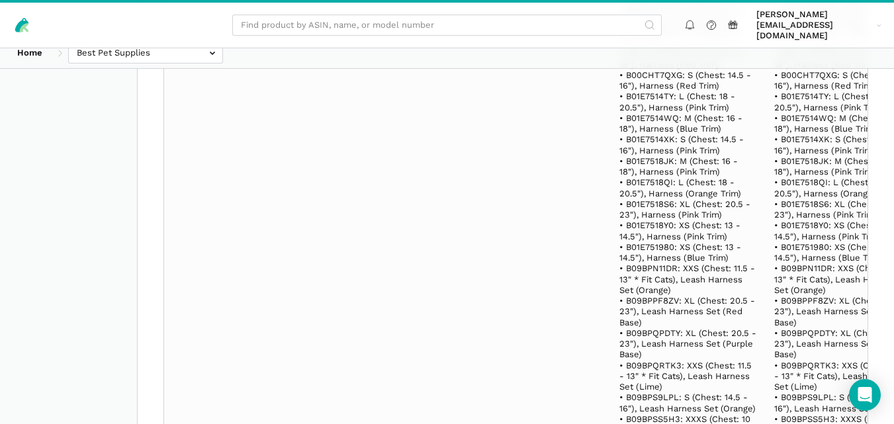
scroll to position [38005, 0]
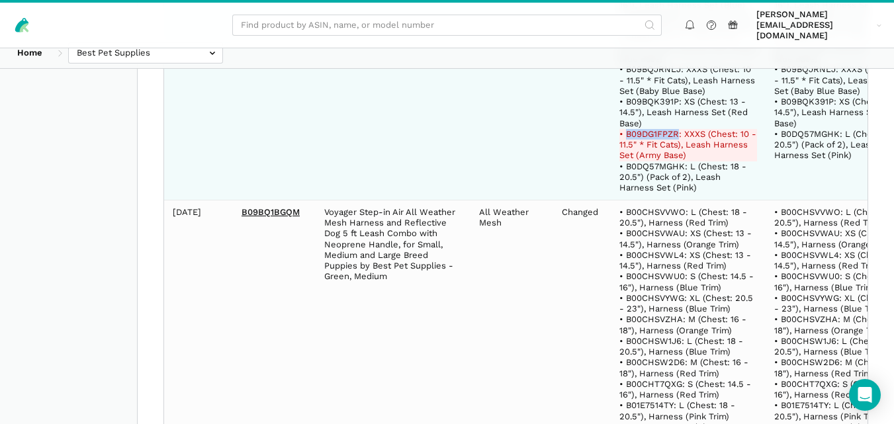
drag, startPoint x: 675, startPoint y: 165, endPoint x: 624, endPoint y: 164, distance: 51.6
click at [624, 162] on del "• B09DG1FPZR: XXXS (Chest: 10 - 11.5" * Fit Cats), Leash Harness Set (Army Base)" at bounding box center [689, 145] width 138 height 32
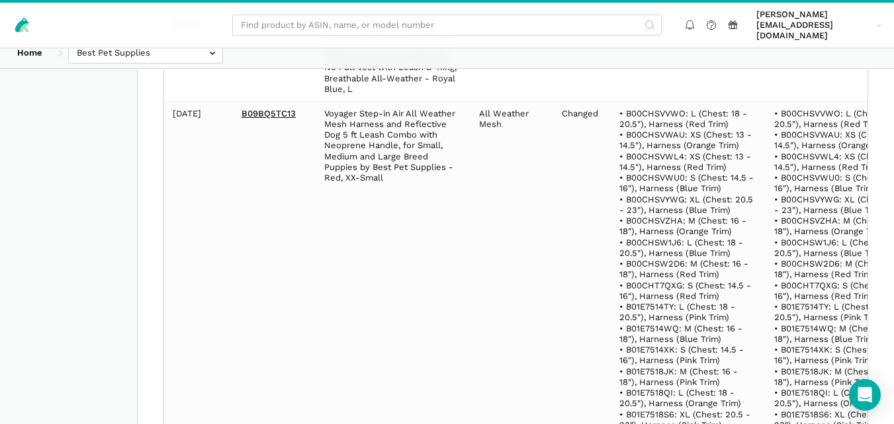
scroll to position [60584, 0]
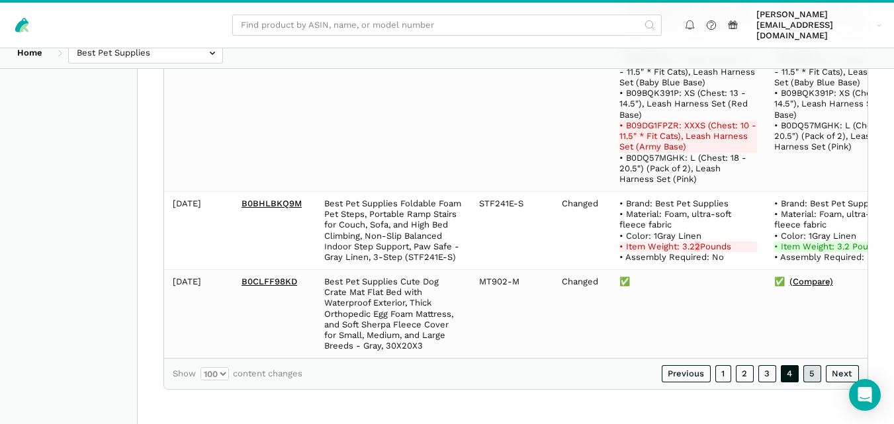
click at [815, 374] on link "5" at bounding box center [813, 373] width 19 height 17
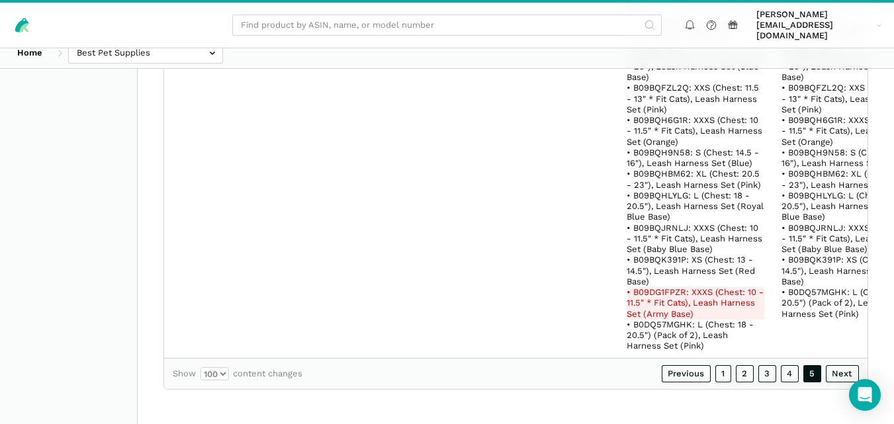
scroll to position [29208, 0]
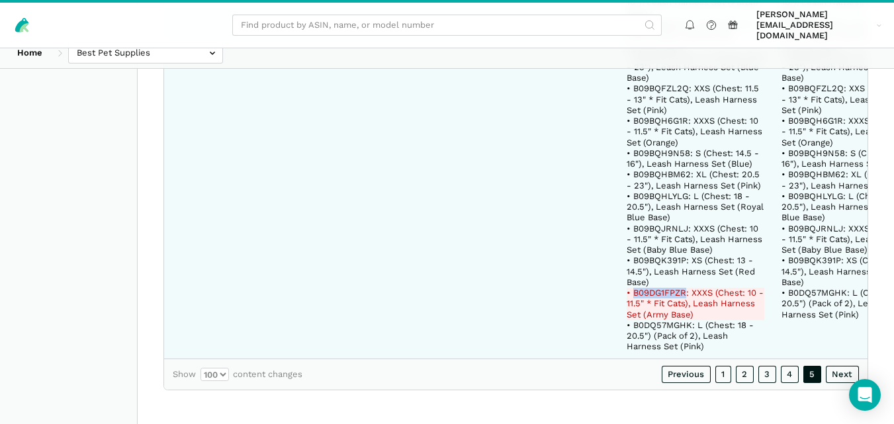
drag, startPoint x: 673, startPoint y: 283, endPoint x: 621, endPoint y: 283, distance: 51.6
click at [627, 288] on del "• B09DG1FPZR: XXXS (Chest: 10 - 11.5" * Fit Cats), Leash Harness Set (Army Base)" at bounding box center [696, 304] width 138 height 32
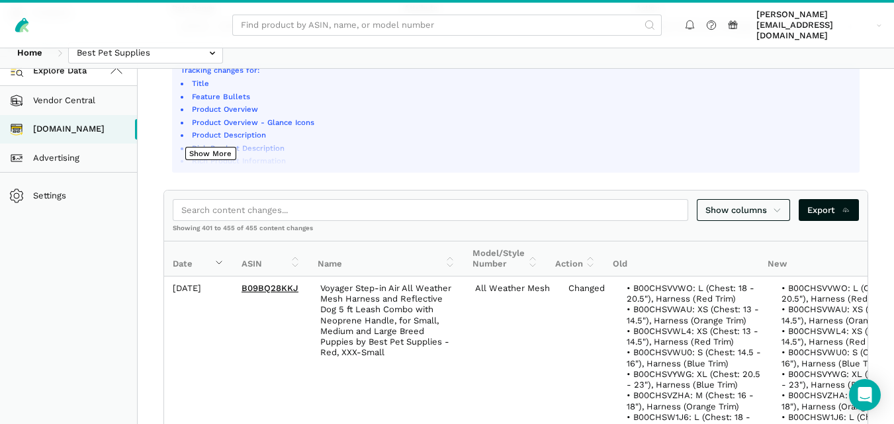
scroll to position [0, 0]
